Goal: Task Accomplishment & Management: Complete application form

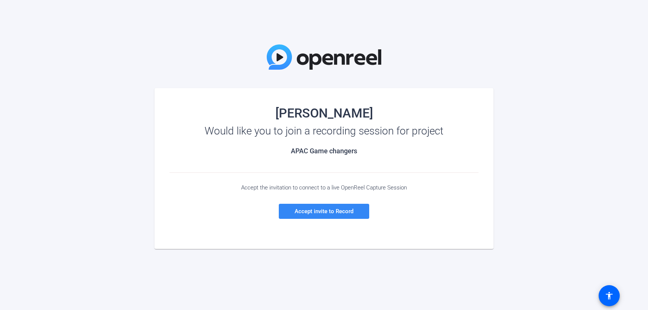
click at [327, 210] on span "Accept invite to Record" at bounding box center [324, 211] width 59 height 7
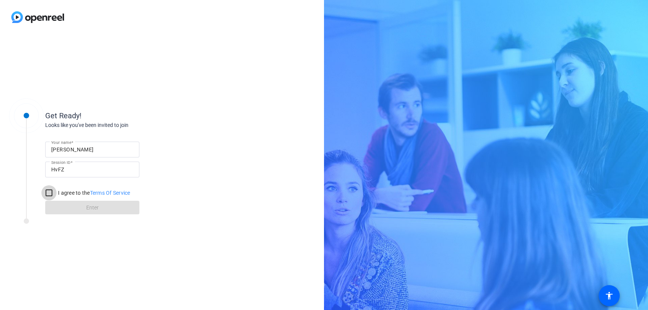
click at [51, 194] on input "I agree to the Terms Of Service" at bounding box center [48, 192] width 15 height 15
checkbox input "true"
click at [87, 210] on span "Enter" at bounding box center [92, 208] width 12 height 8
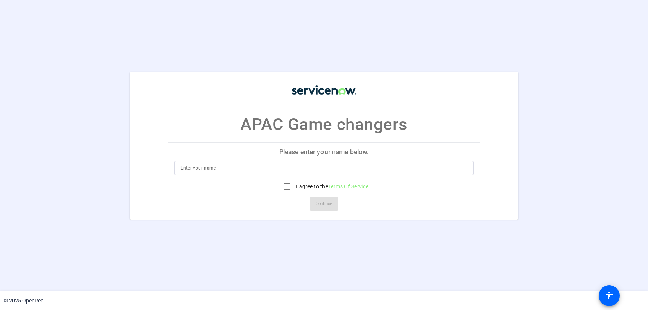
click at [227, 168] on input at bounding box center [324, 168] width 287 height 9
type input "Ranjan"
click at [289, 190] on input "I agree to the Terms Of Service" at bounding box center [287, 186] width 15 height 15
checkbox input "true"
click at [323, 203] on span "Continue" at bounding box center [324, 203] width 17 height 11
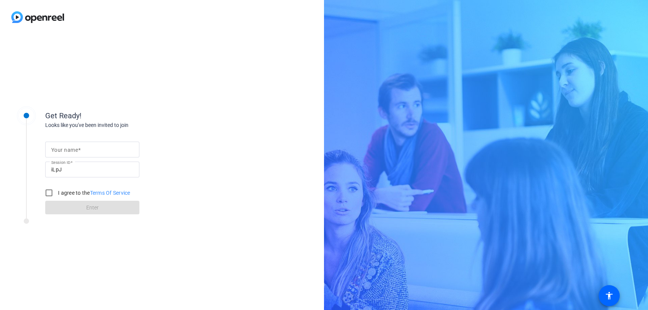
click at [86, 147] on input "Your name" at bounding box center [92, 149] width 82 height 9
type input "Ranjan"
click at [48, 195] on input "I agree to the Terms Of Service" at bounding box center [48, 192] width 15 height 15
checkbox input "true"
click at [81, 206] on span at bounding box center [92, 208] width 94 height 18
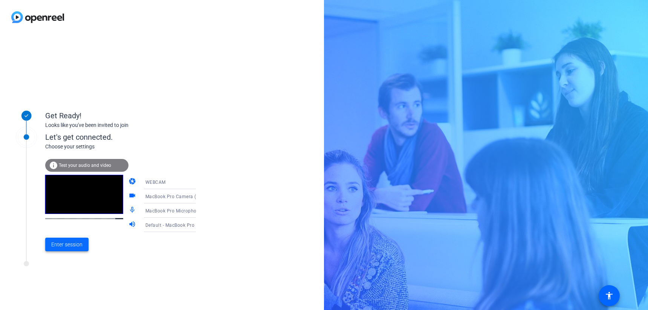
click at [76, 247] on span "Enter session" at bounding box center [66, 245] width 31 height 8
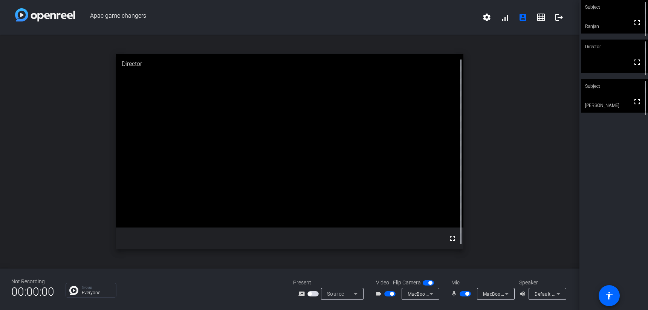
click at [463, 294] on span "button" at bounding box center [465, 293] width 11 height 5
click at [463, 294] on span "button" at bounding box center [462, 294] width 4 height 4
click at [463, 294] on span "button" at bounding box center [465, 293] width 11 height 5
